Goal: Navigation & Orientation: Find specific page/section

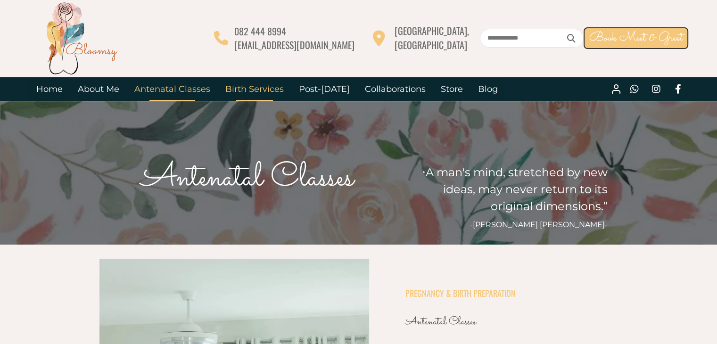
click at [255, 93] on link "Birth Services" at bounding box center [255, 89] width 74 height 24
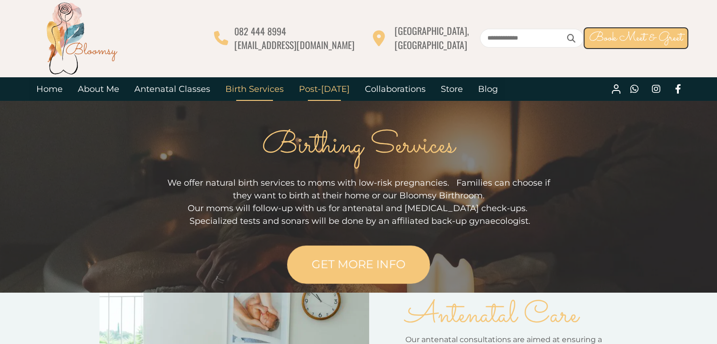
click at [305, 93] on link "Post-[DATE]" at bounding box center [324, 89] width 66 height 24
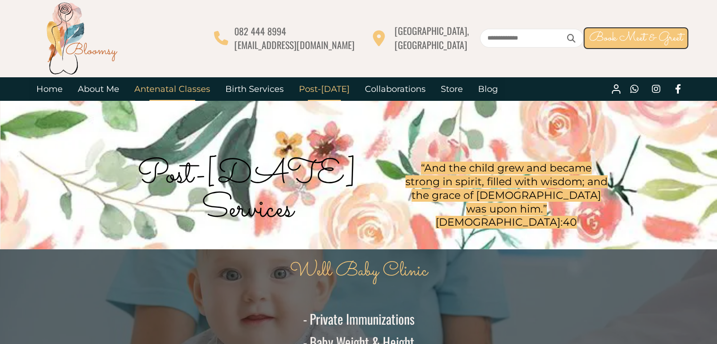
click at [137, 89] on link "Antenatal Classes" at bounding box center [172, 89] width 91 height 24
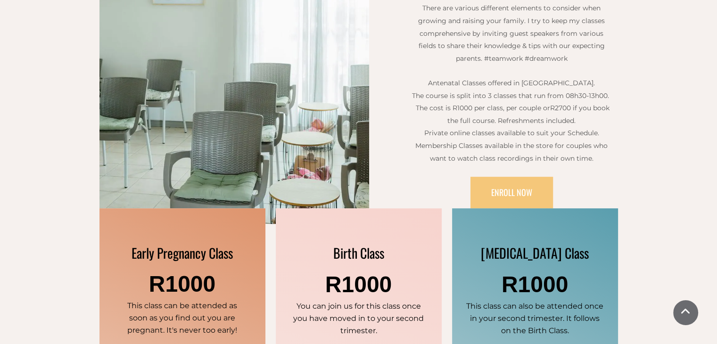
scroll to position [471, 0]
